Goal: Task Accomplishment & Management: Manage account settings

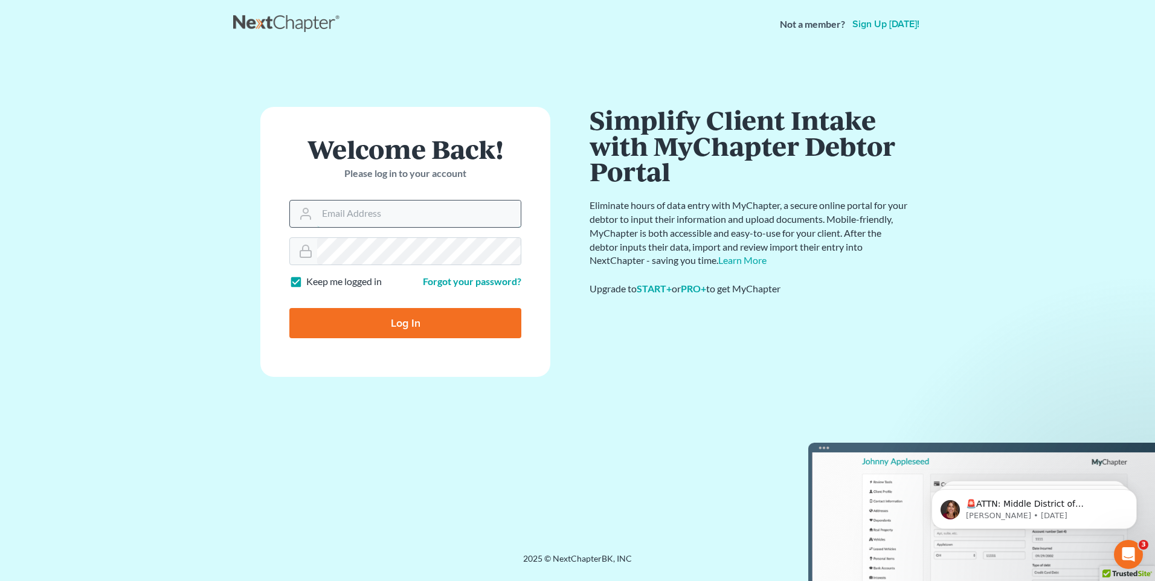
click at [362, 211] on input "Email Address" at bounding box center [419, 214] width 204 height 27
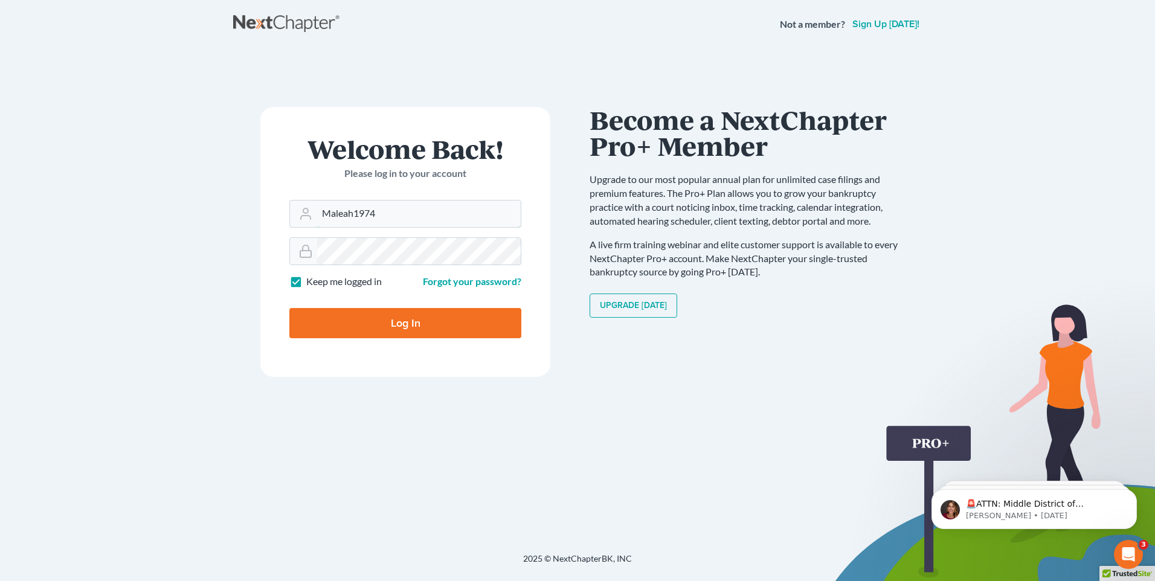
type input "Maleah1974"
click at [289, 308] on input "Log In" at bounding box center [405, 323] width 232 height 30
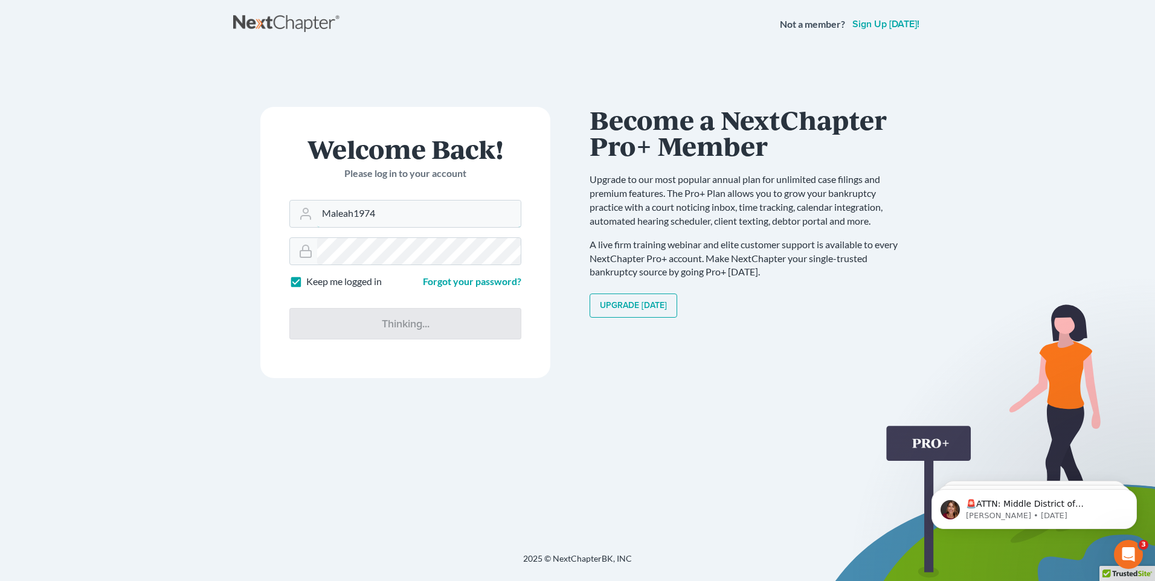
type input "Thinking..."
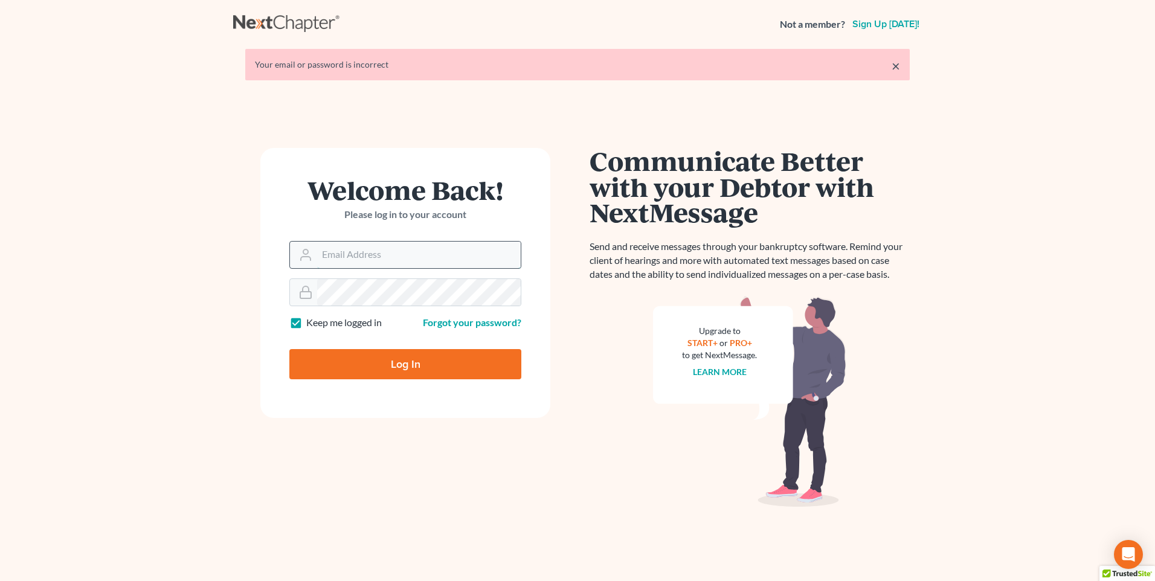
click at [349, 263] on input "Email Address" at bounding box center [419, 255] width 204 height 27
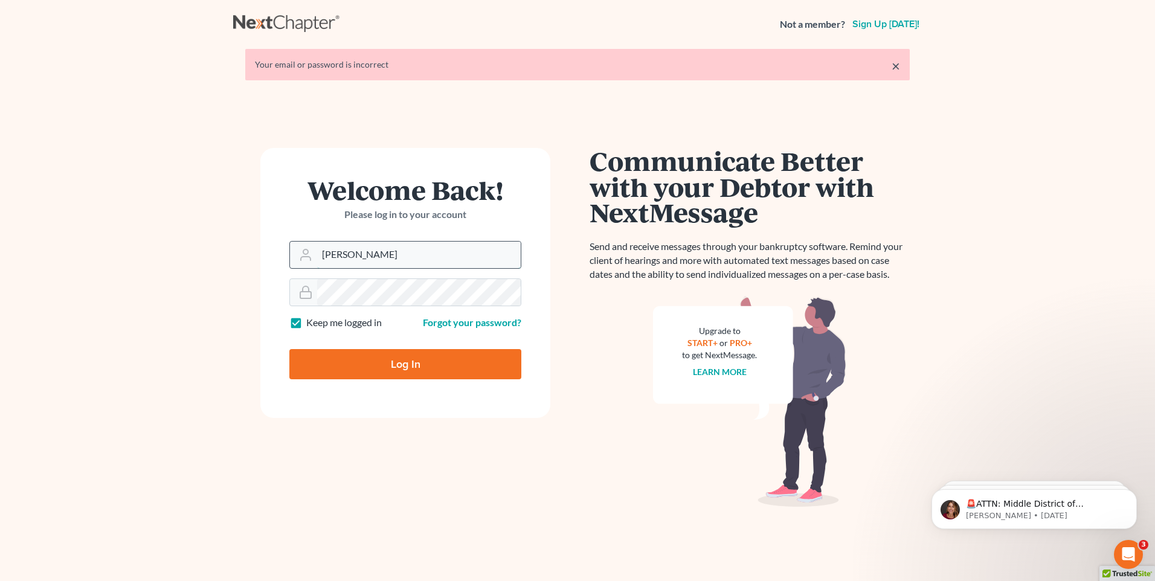
type input "maleah@crumbleylaw.com"
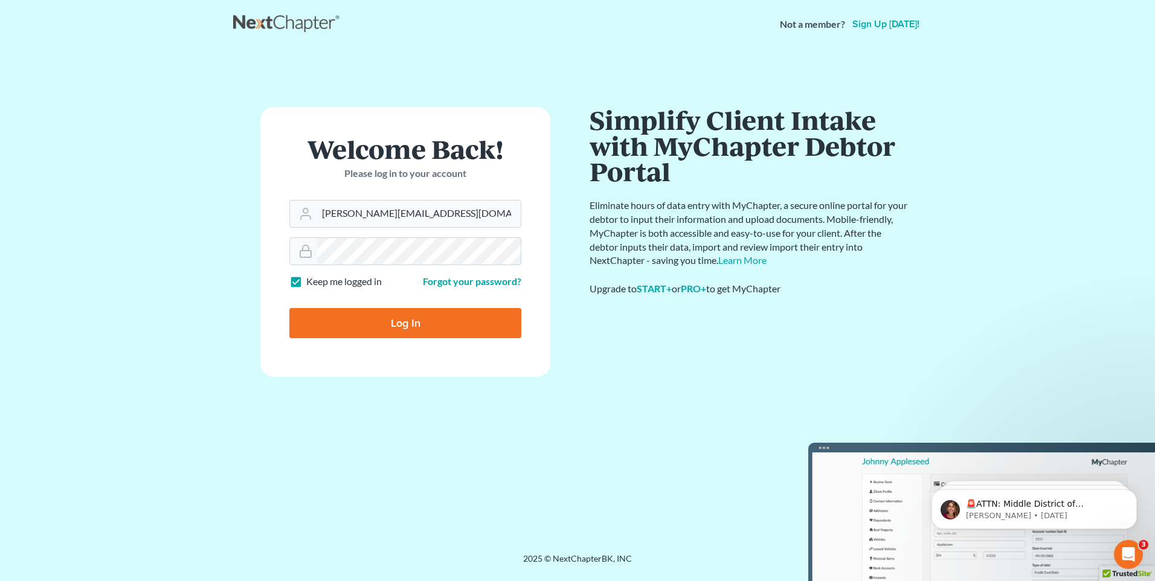
click at [371, 321] on input "Log In" at bounding box center [405, 323] width 232 height 30
type input "Thinking..."
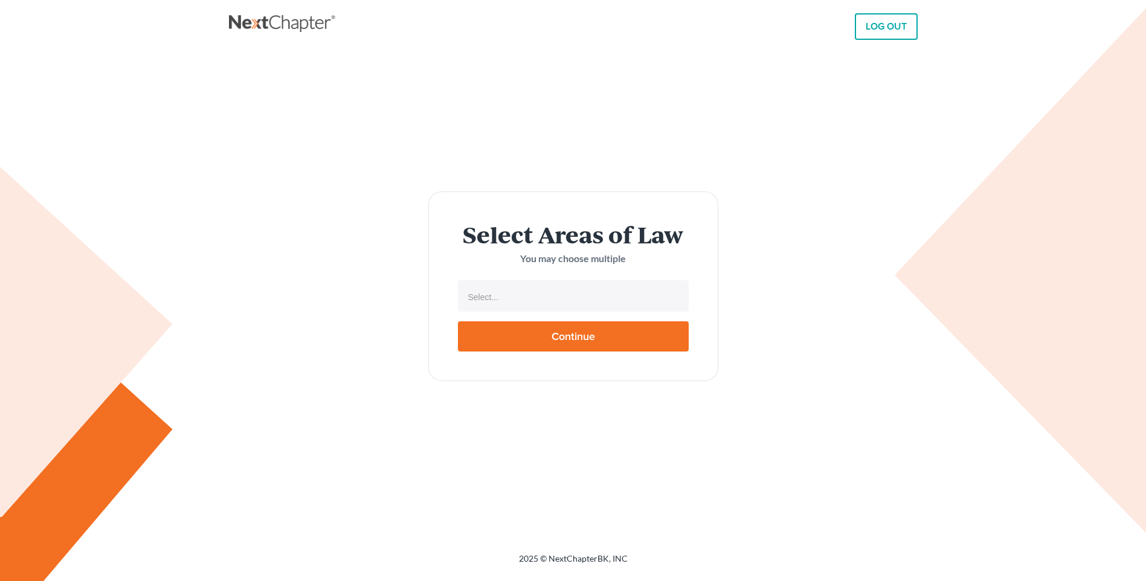
select select
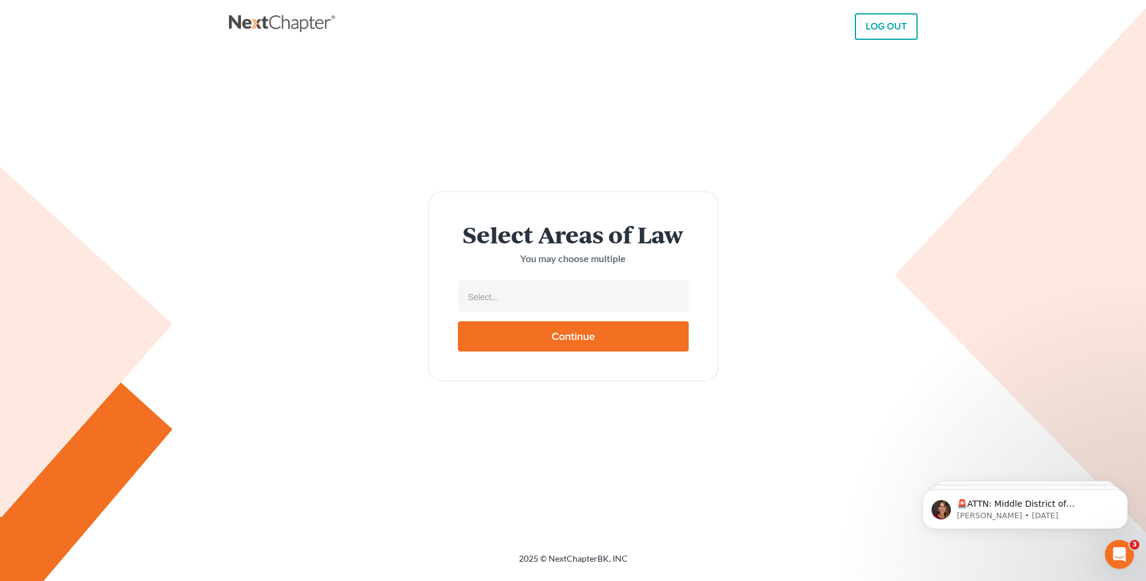
drag, startPoint x: 902, startPoint y: 344, endPoint x: 904, endPoint y: 337, distance: 7.6
click at [904, 338] on div "Select Areas of Law You may choose multiple Select... No matches found Bankrupt…" at bounding box center [573, 286] width 677 height 189
